Goal: Information Seeking & Learning: Learn about a topic

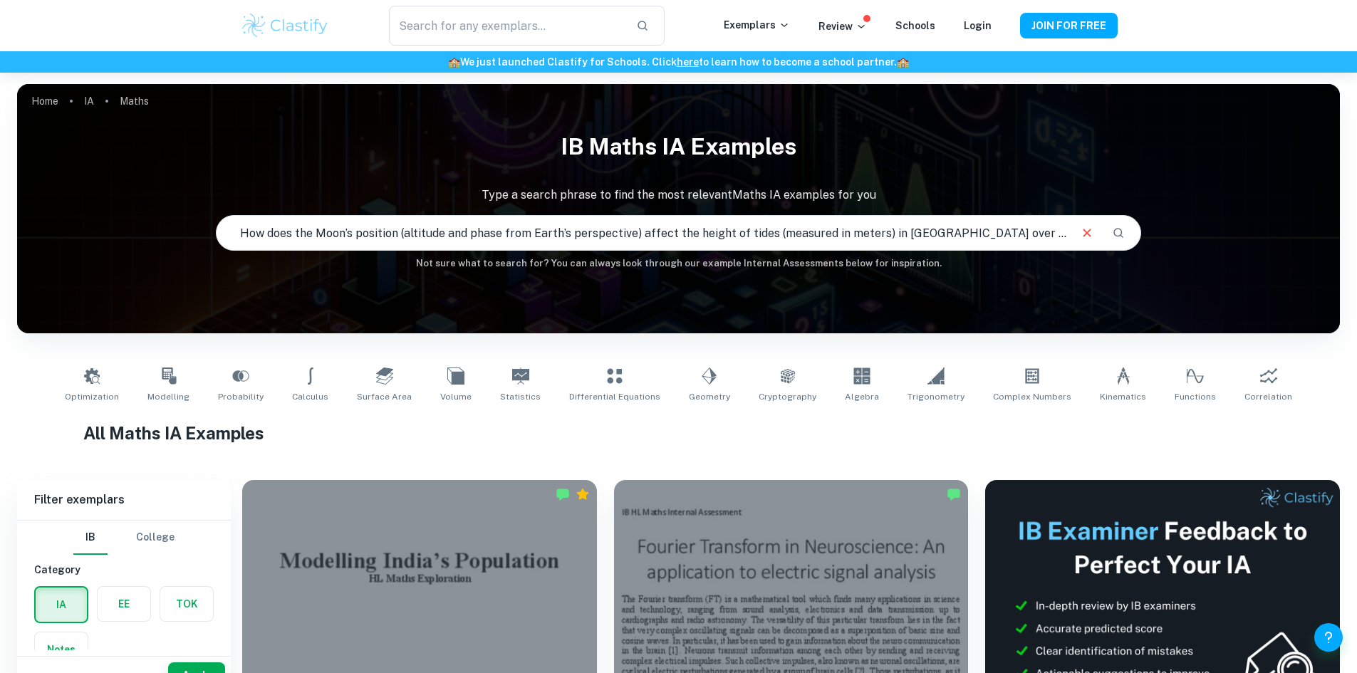
type input "How does the Moon’s position (altitude and phase from Earth’s perspective) affe…"
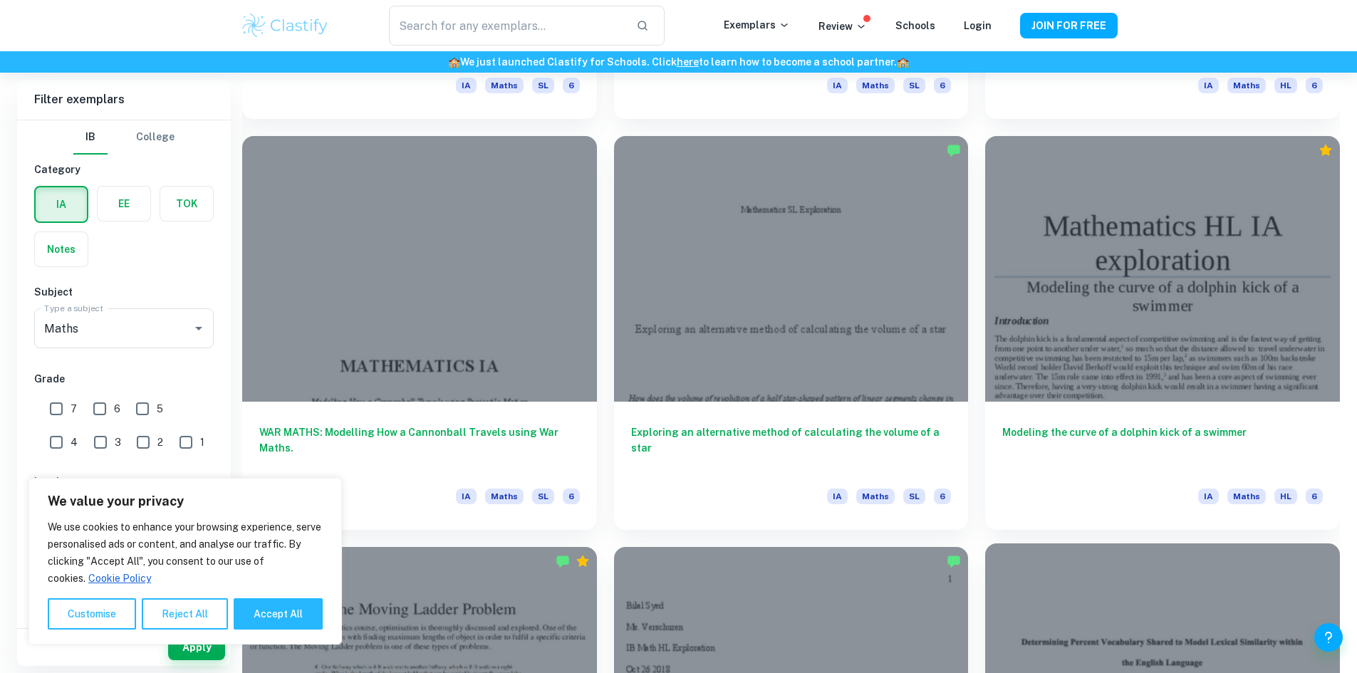
scroll to position [1994, 0]
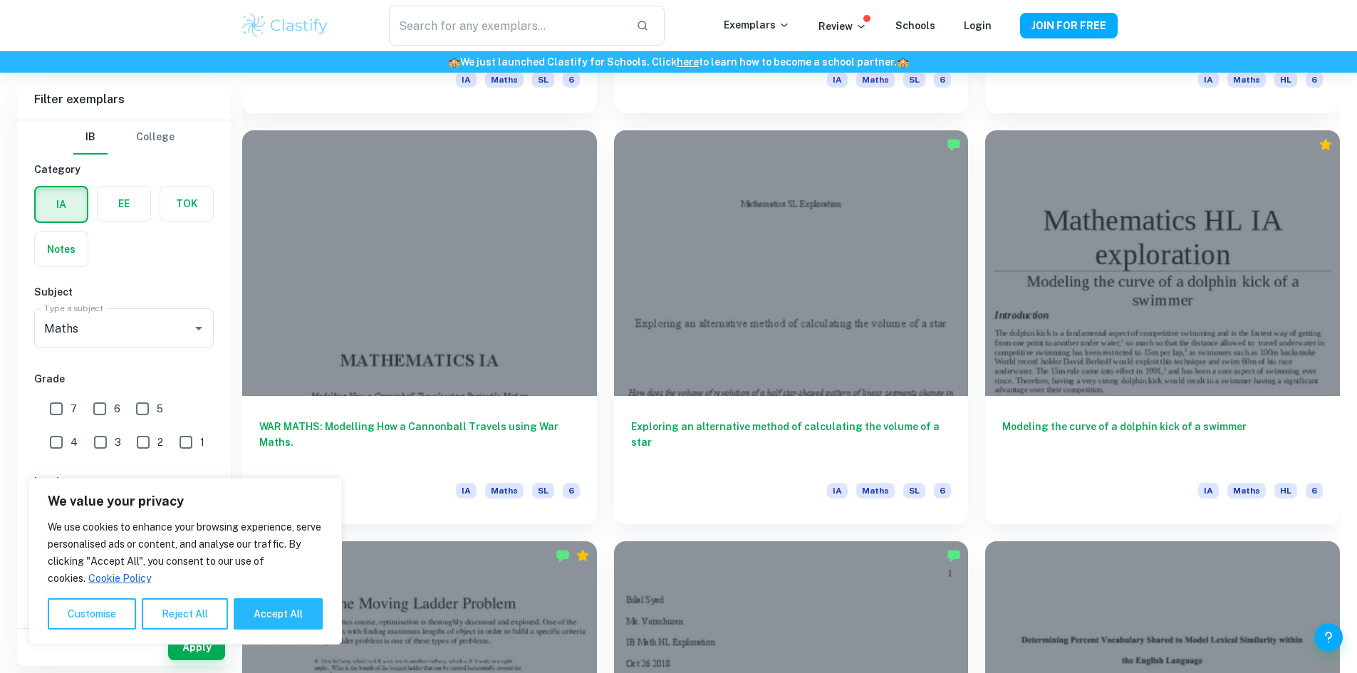
click at [64, 407] on input "7" at bounding box center [56, 409] width 28 height 28
checkbox input "true"
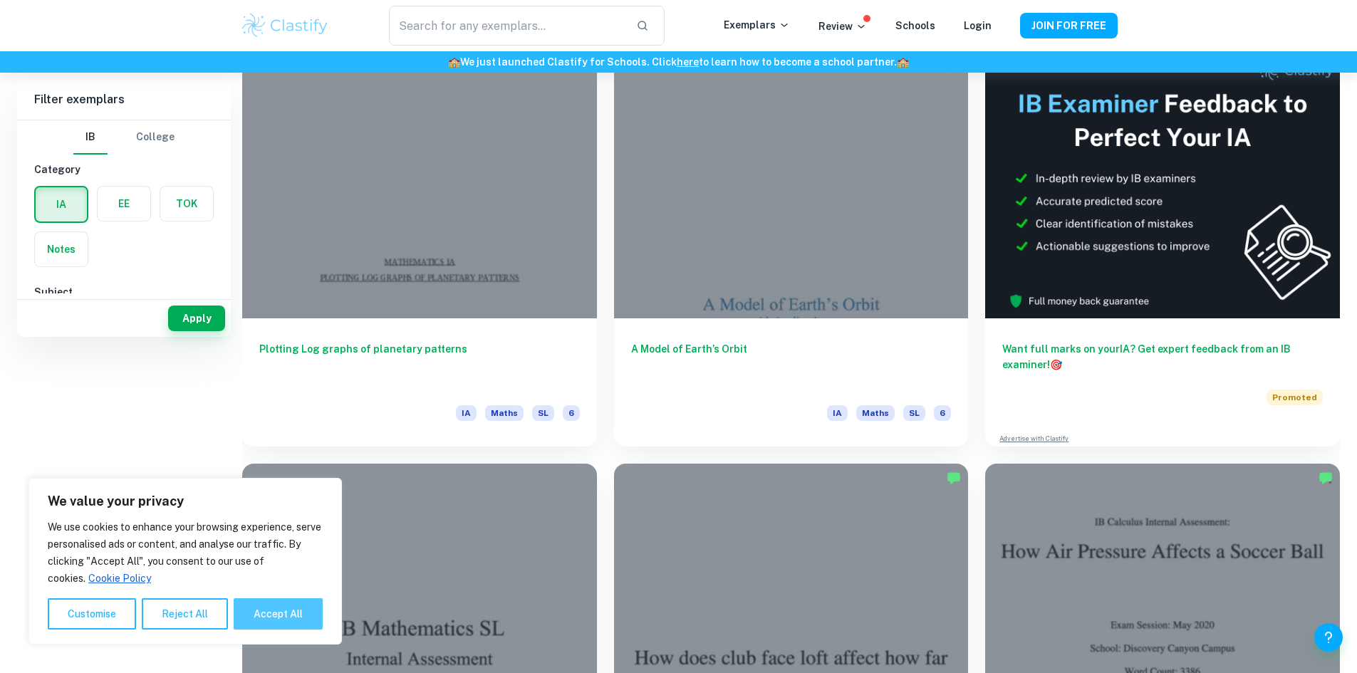
scroll to position [71, 0]
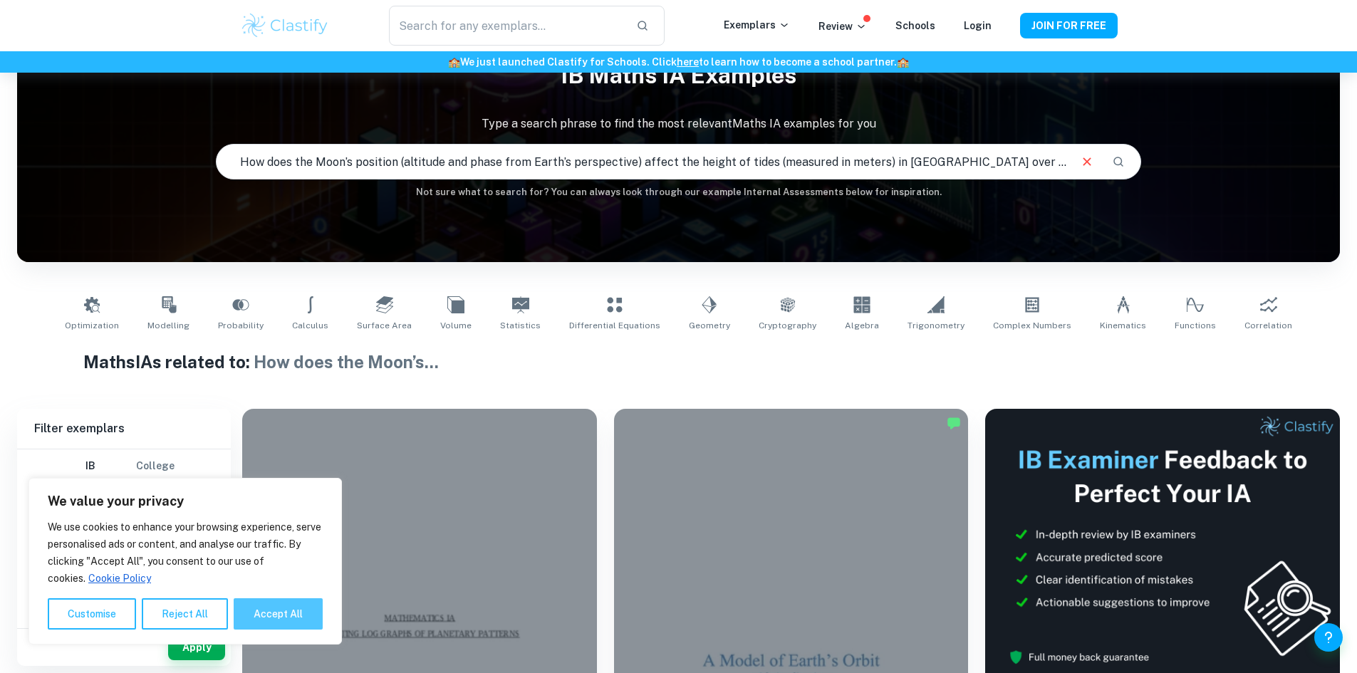
click at [301, 611] on button "Accept All" at bounding box center [278, 613] width 89 height 31
checkbox input "true"
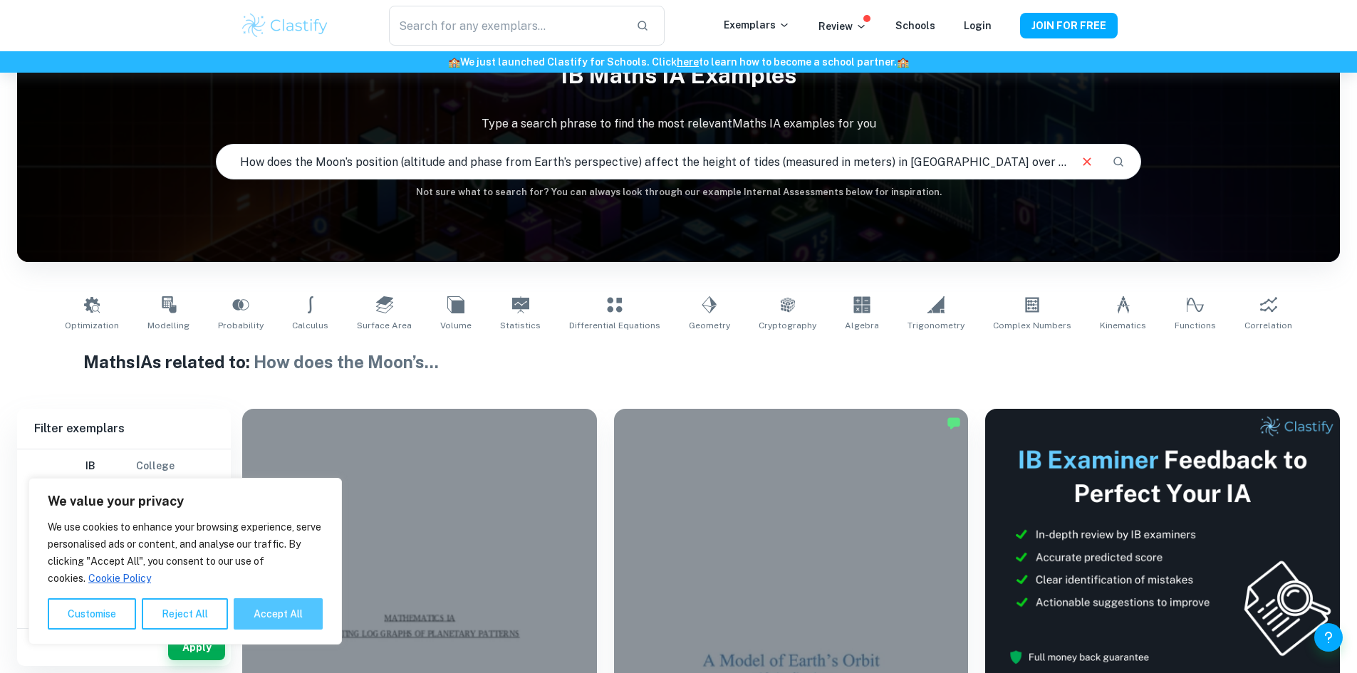
checkbox input "true"
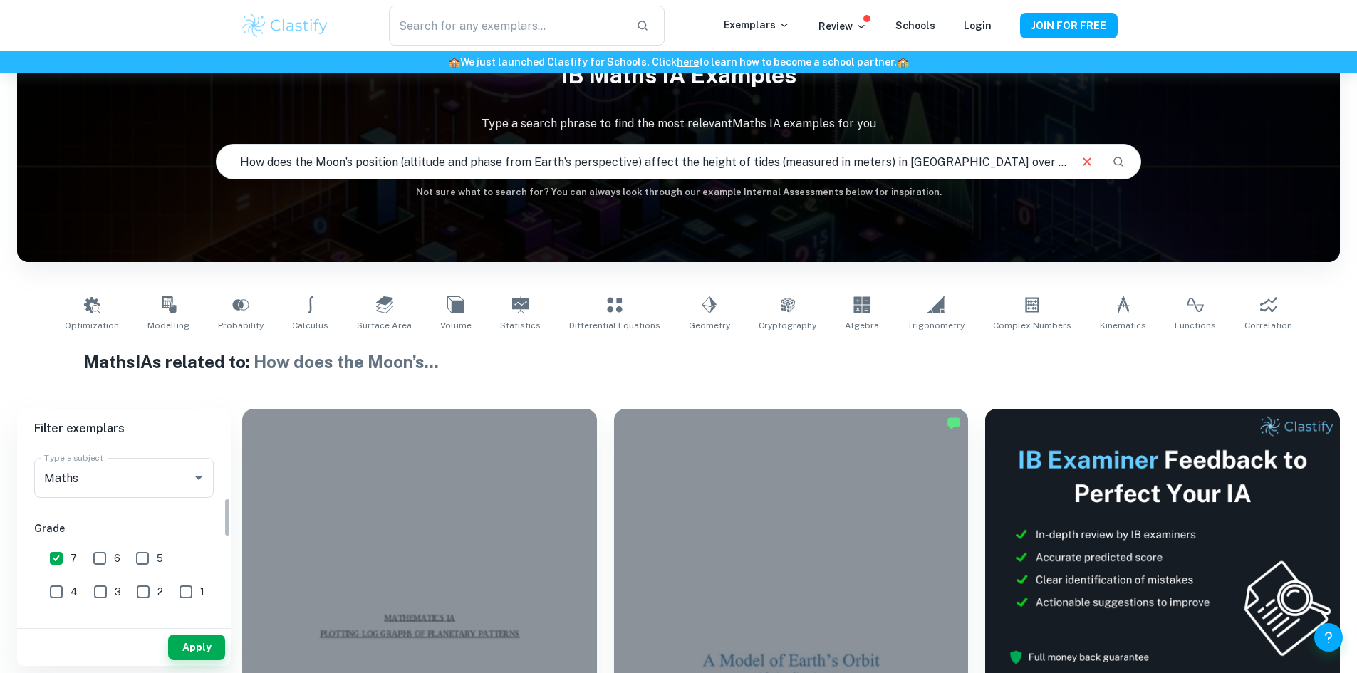
scroll to position [214, 0]
drag, startPoint x: 194, startPoint y: 630, endPoint x: 194, endPoint y: 641, distance: 10.7
click at [194, 636] on div "Apply" at bounding box center [124, 647] width 214 height 37
click at [196, 641] on button "Apply" at bounding box center [196, 648] width 57 height 26
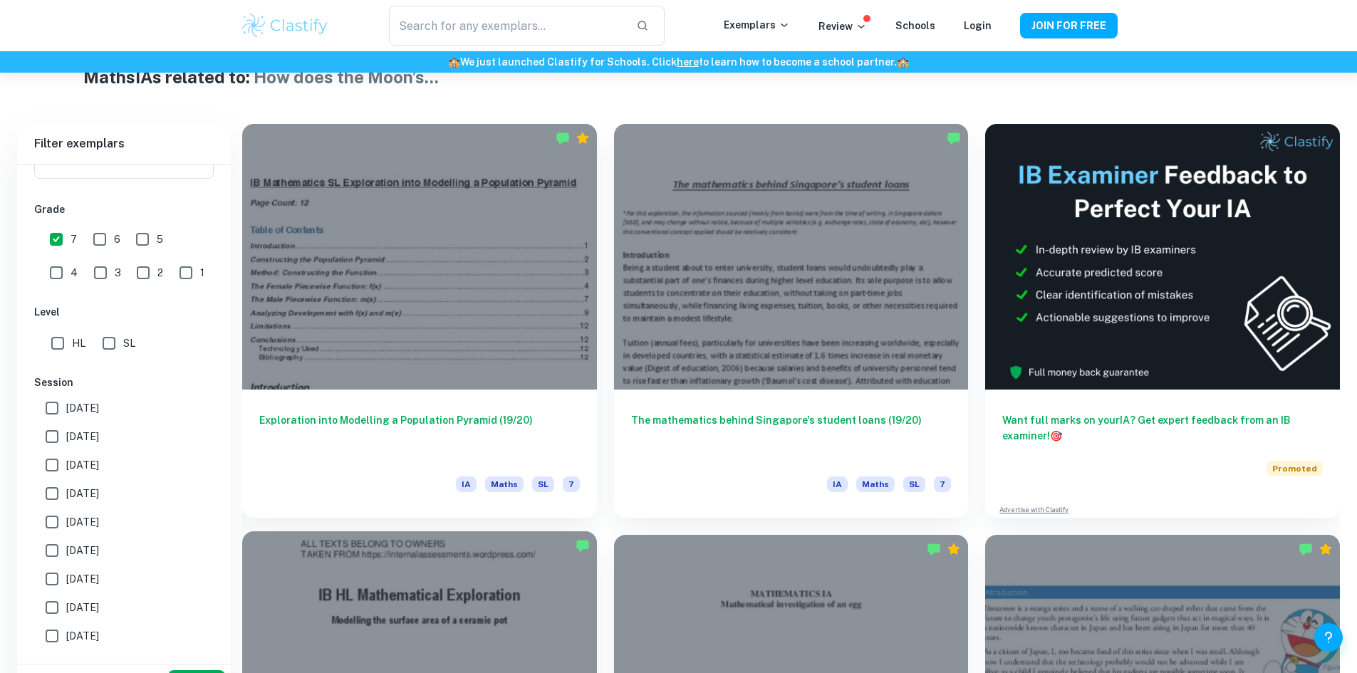
scroll to position [427, 0]
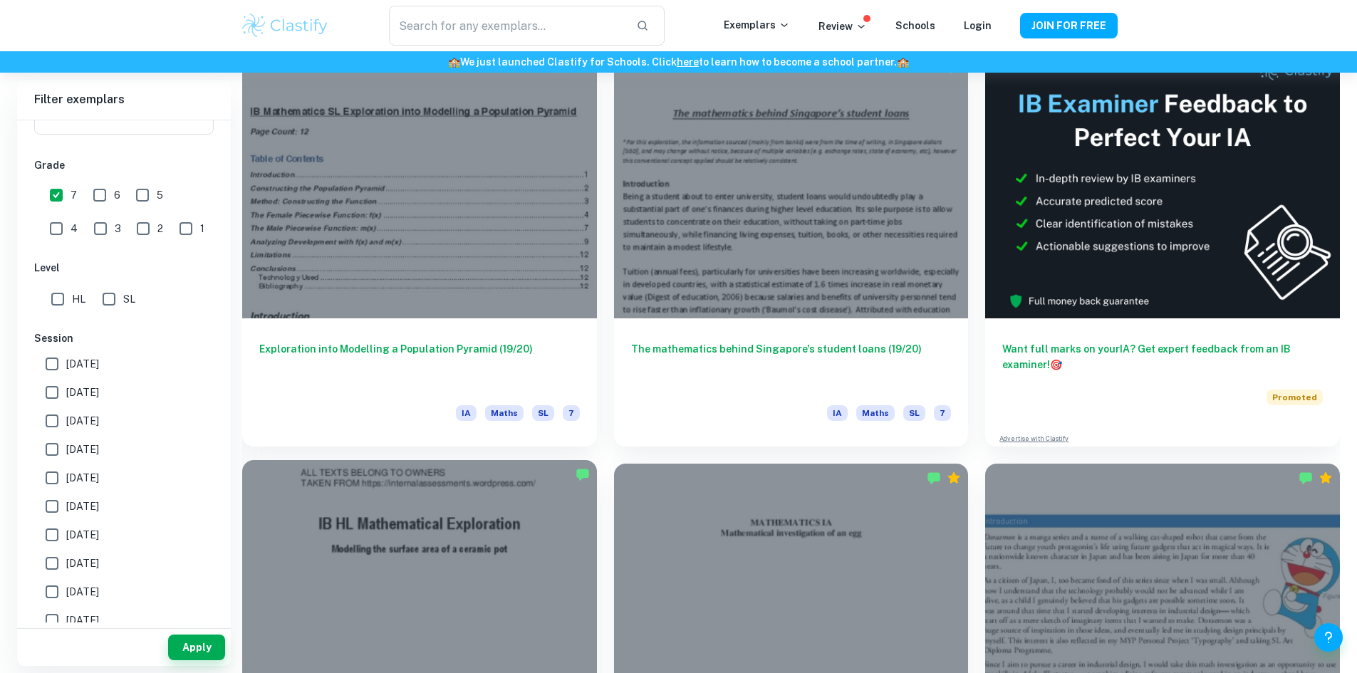
click at [597, 460] on div at bounding box center [419, 593] width 355 height 266
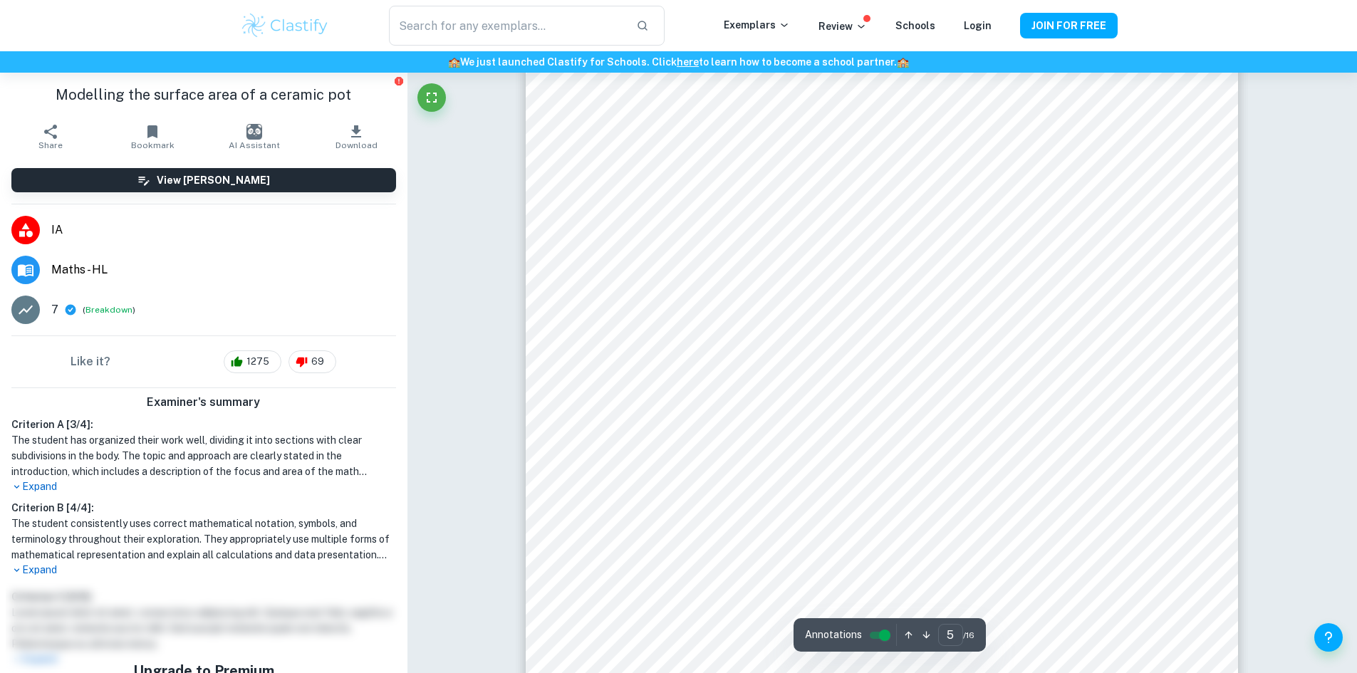
scroll to position [4202, 0]
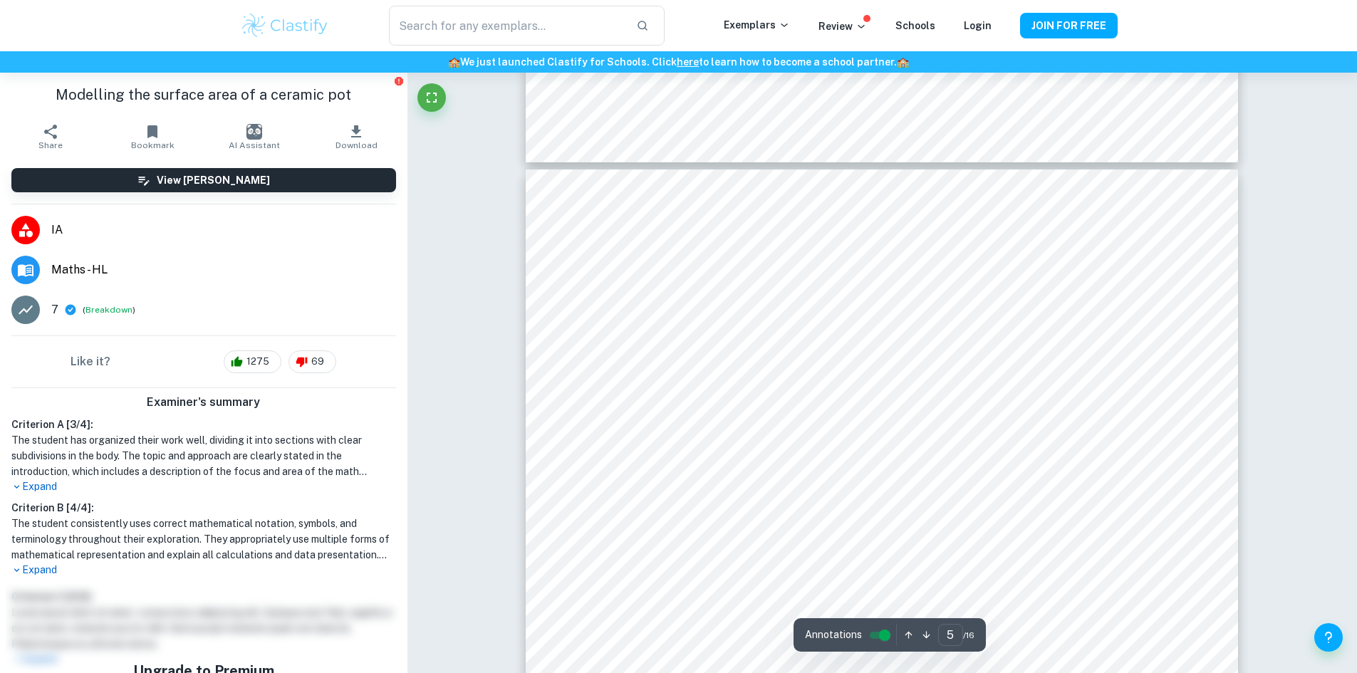
drag, startPoint x: 419, startPoint y: 649, endPoint x: 428, endPoint y: 662, distance: 15.2
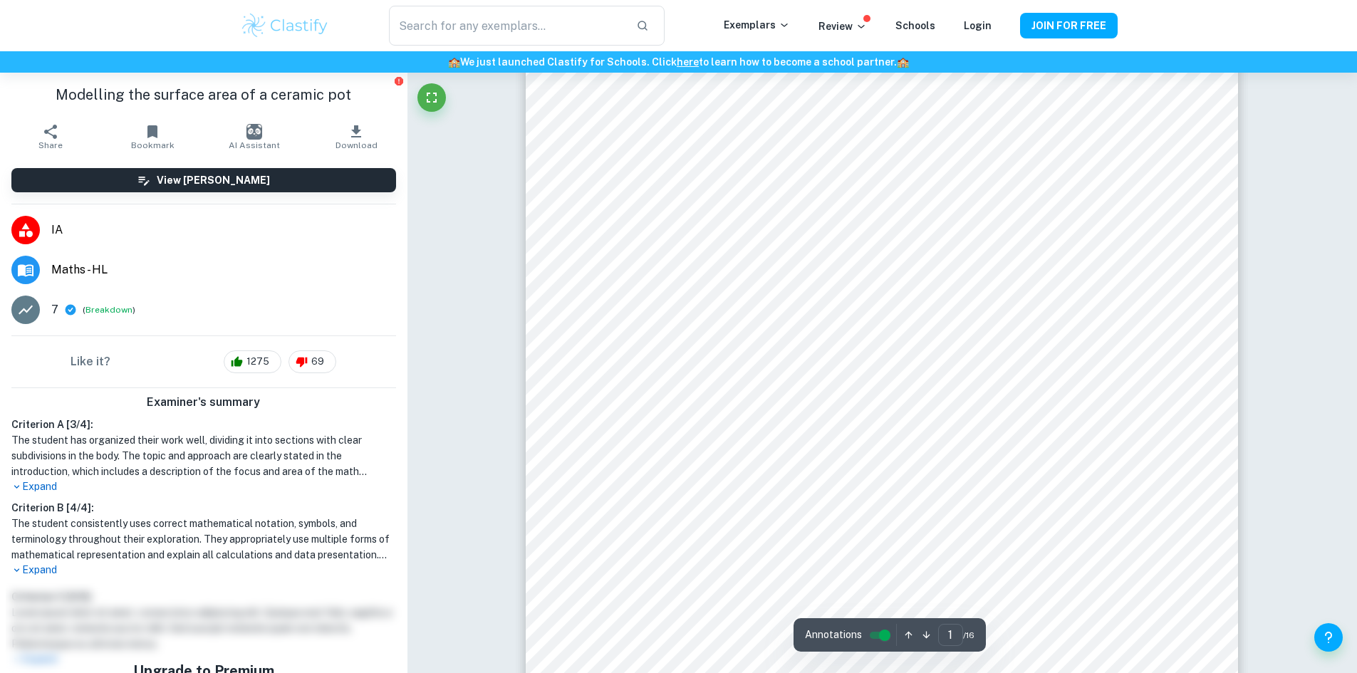
scroll to position [0, 0]
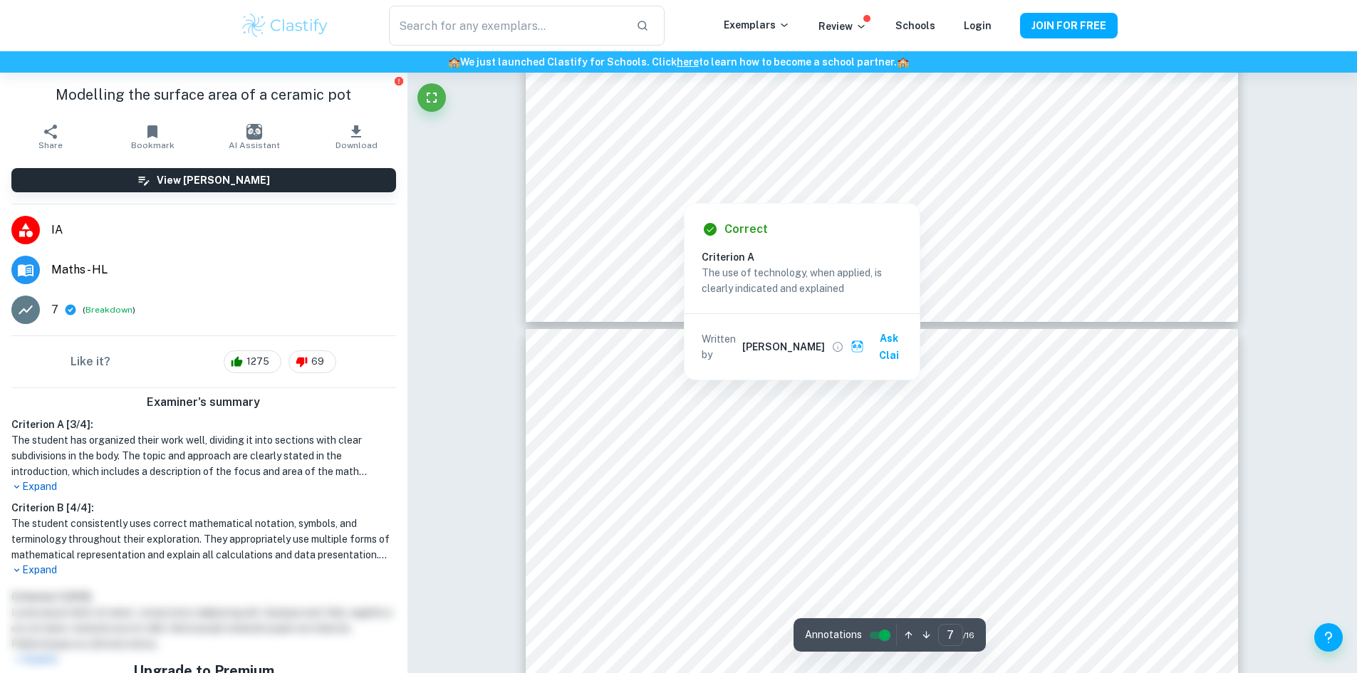
type input "8"
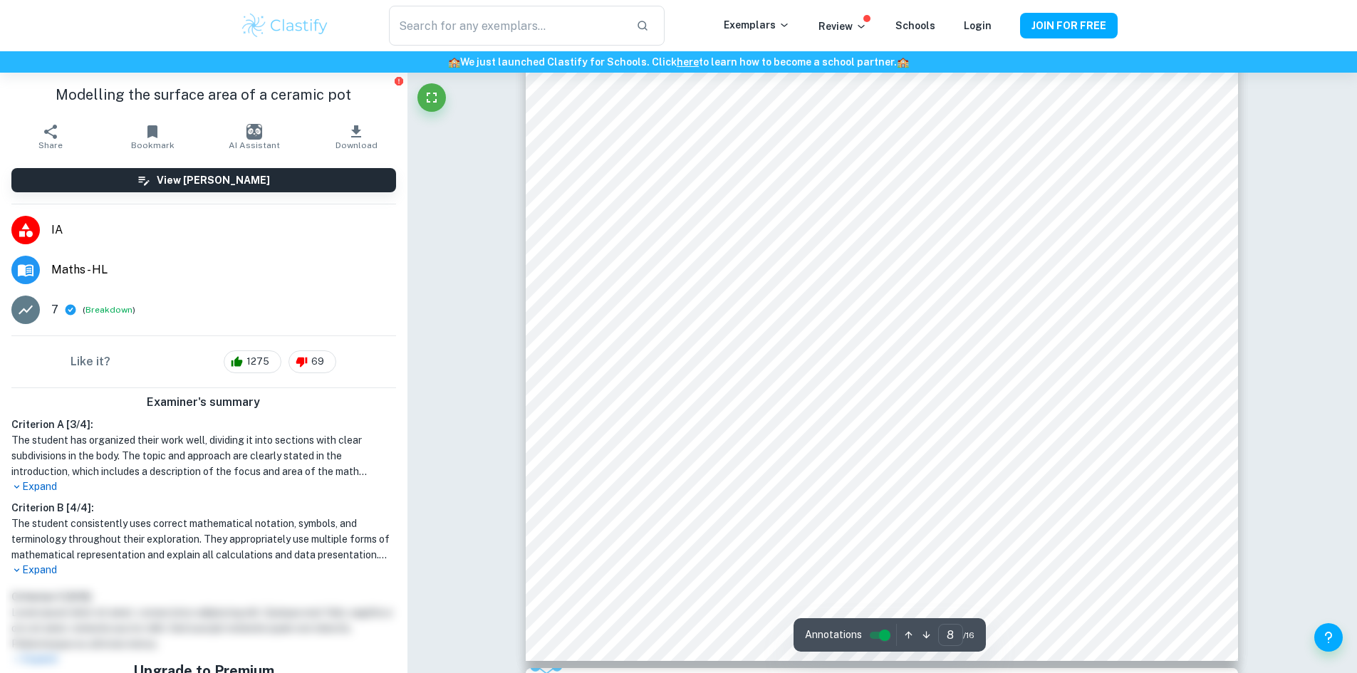
scroll to position [7763, 0]
